Goal: Task Accomplishment & Management: Use online tool/utility

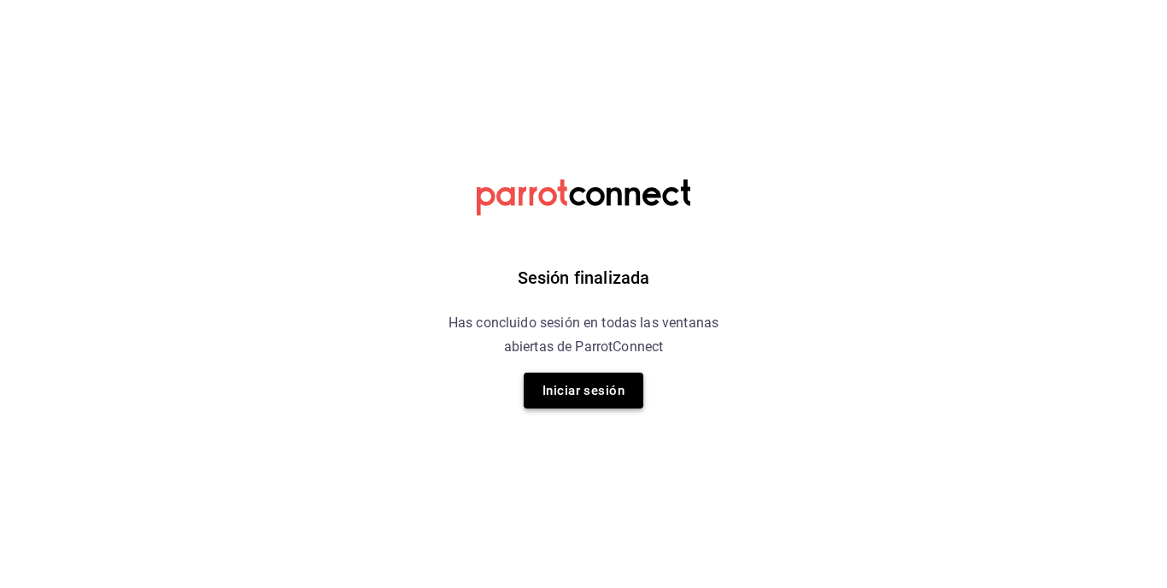
click at [585, 390] on button "Iniciar sesión" at bounding box center [584, 391] width 120 height 36
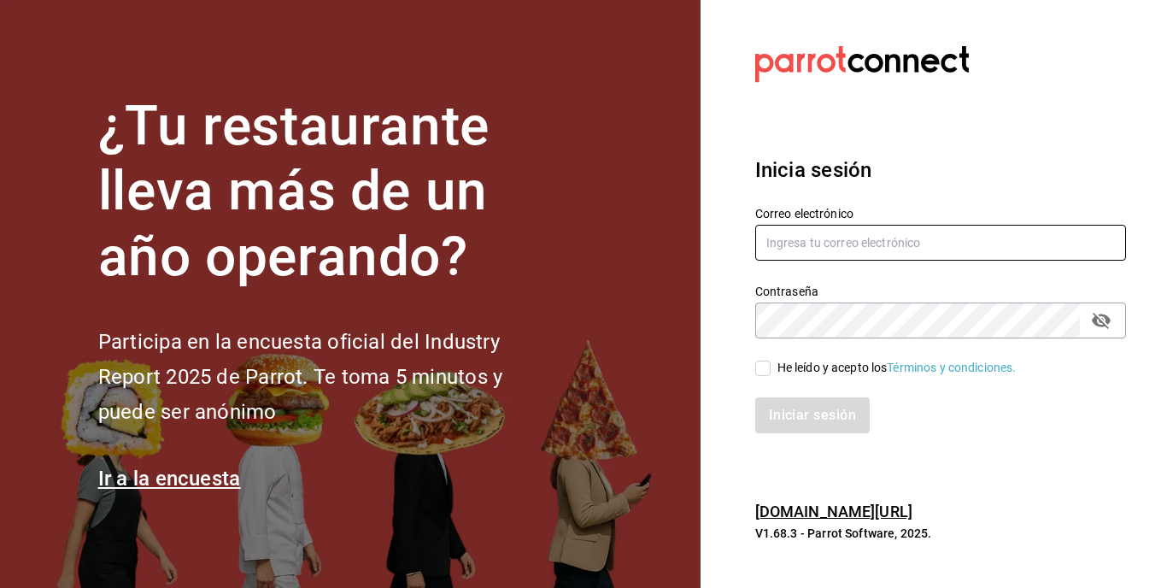
type input "[EMAIL_ADDRESS][DOMAIN_NAME]"
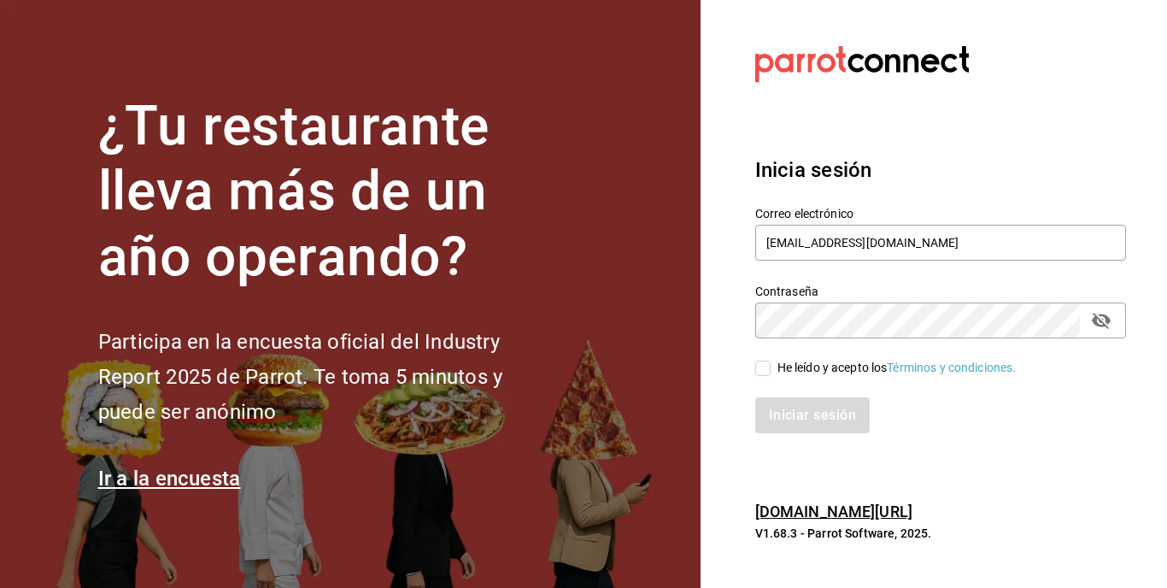
click at [775, 369] on span "He leído y acepto los Términos y condiciones." at bounding box center [894, 368] width 246 height 18
click at [771, 369] on input "He leído y acepto los Términos y condiciones." at bounding box center [762, 368] width 15 height 15
checkbox input "true"
click at [780, 407] on button "Iniciar sesión" at bounding box center [813, 415] width 116 height 36
click at [766, 361] on input "He leído y acepto los Términos y condiciones." at bounding box center [762, 368] width 15 height 15
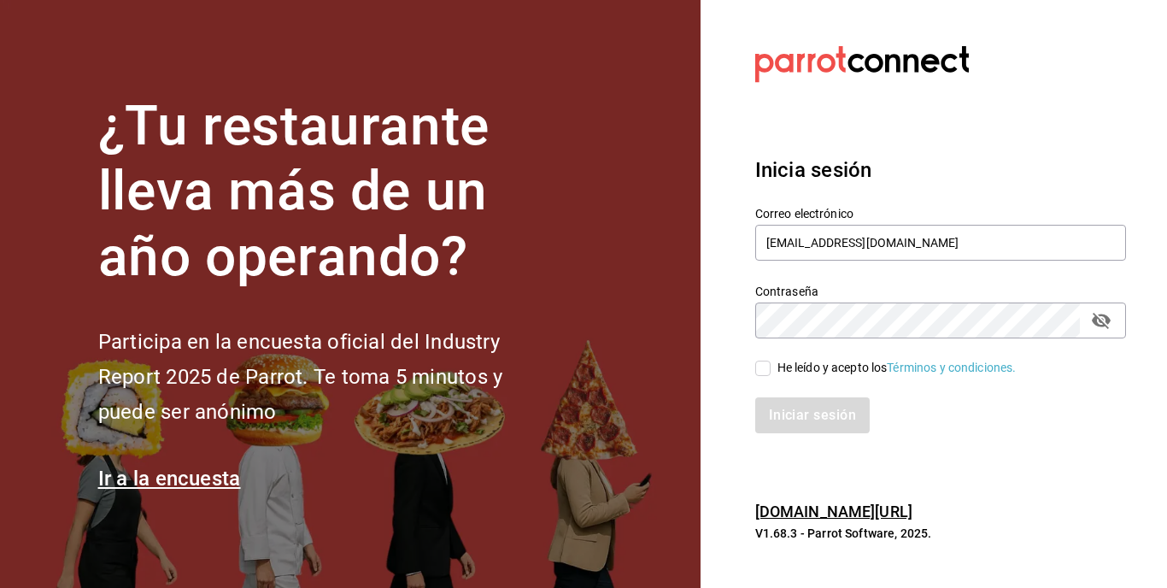
checkbox input "true"
click at [789, 399] on button "Iniciar sesión" at bounding box center [813, 415] width 116 height 36
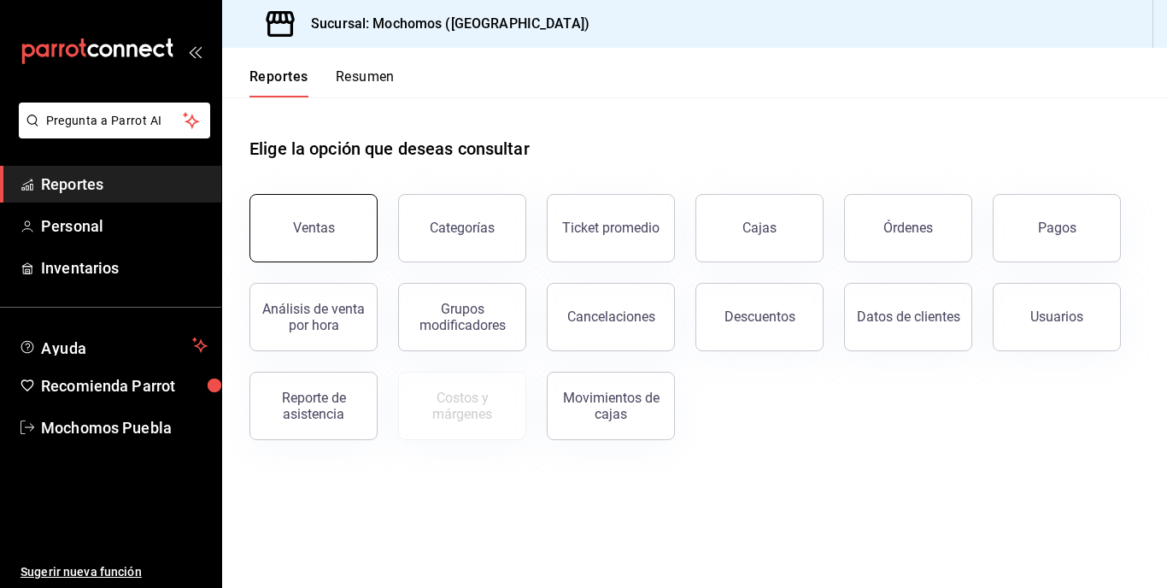
click at [348, 227] on button "Ventas" at bounding box center [313, 228] width 128 height 68
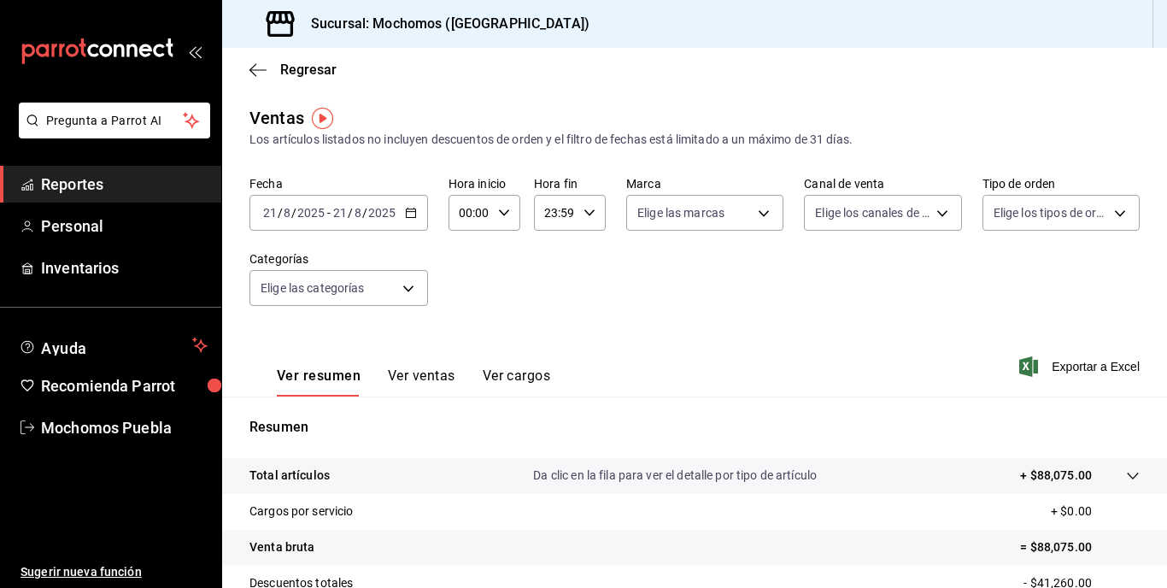
click at [411, 209] on \(Stroke\) "button" at bounding box center [411, 212] width 10 height 9
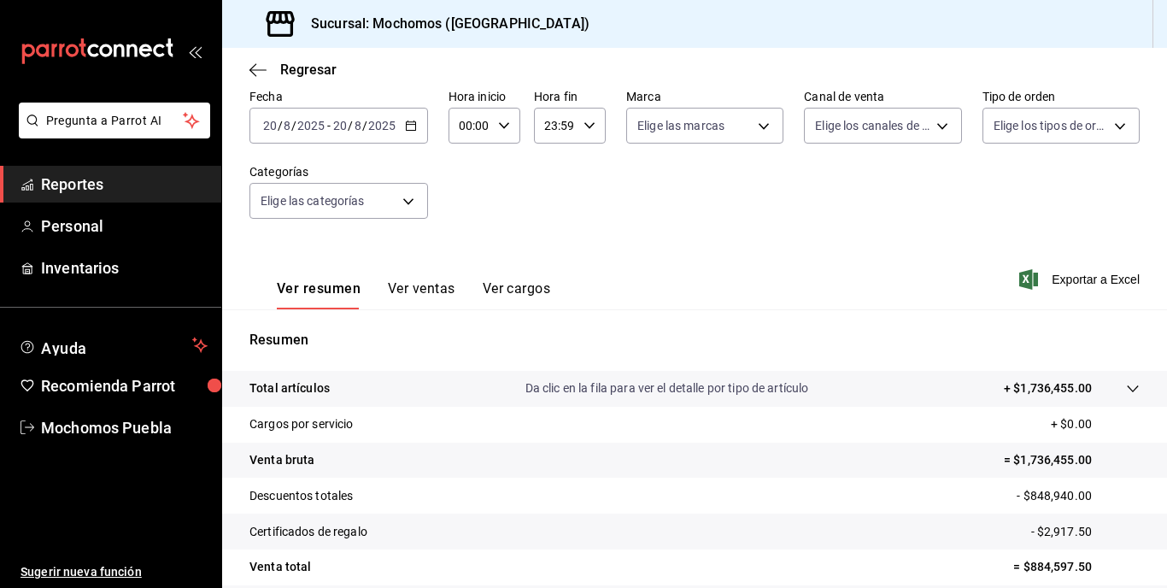
scroll to position [171, 0]
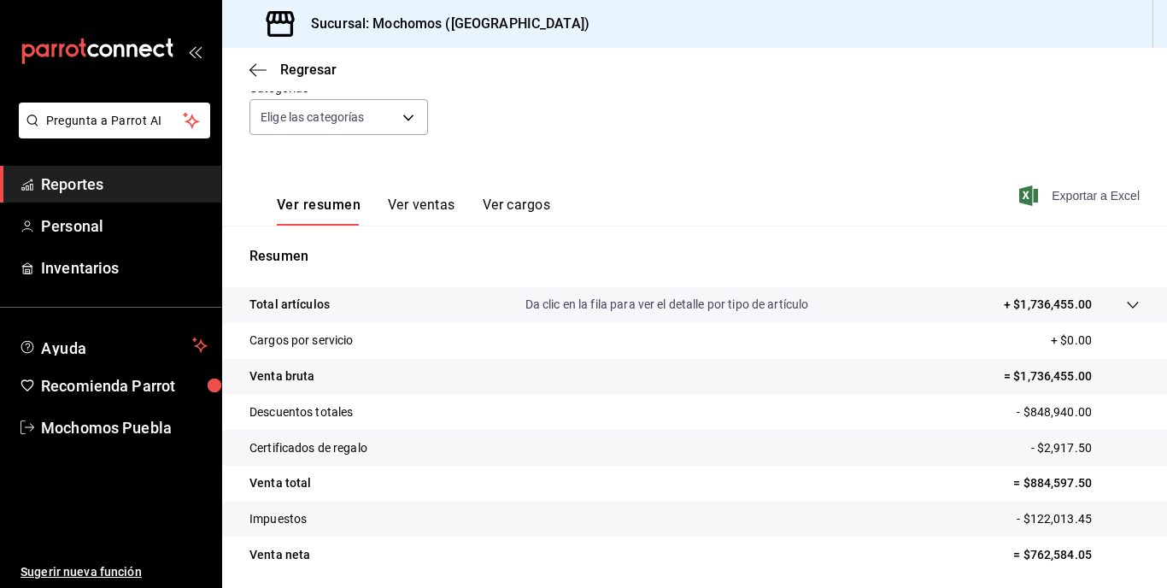
click at [1032, 186] on span "Exportar a Excel" at bounding box center [1081, 195] width 117 height 21
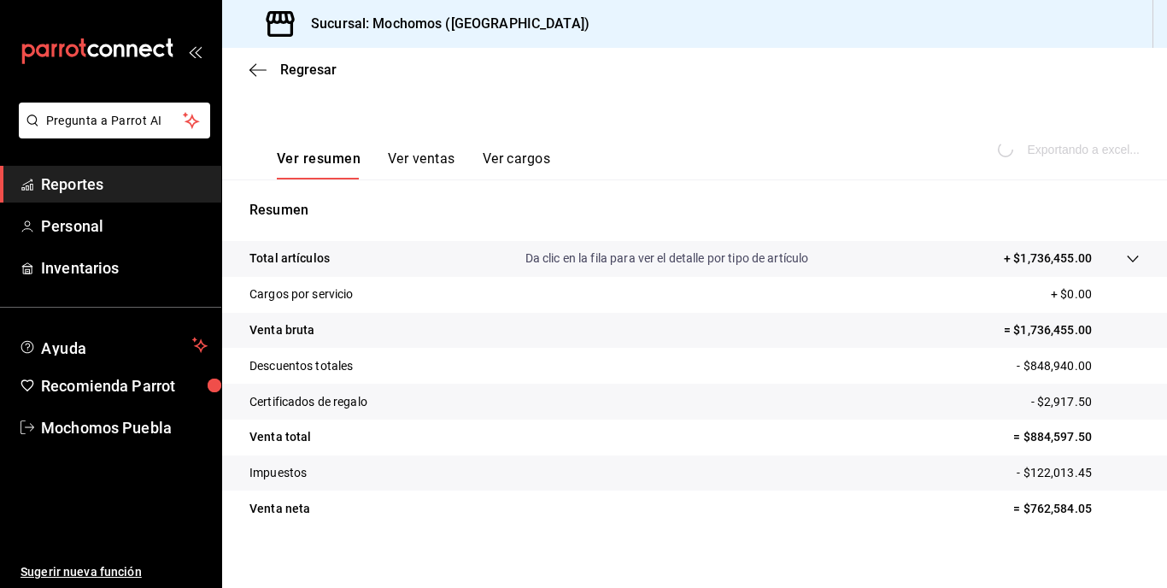
scroll to position [231, 0]
